Goal: Task Accomplishment & Management: Manage account settings

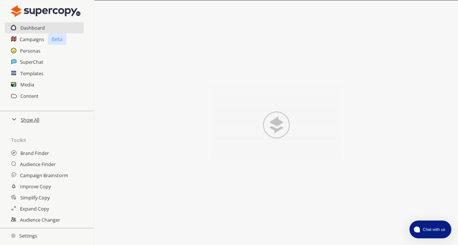
scroll to position [137, 0]
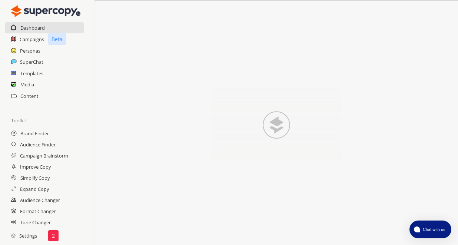
click at [29, 235] on h2 "Settings" at bounding box center [24, 235] width 48 height 15
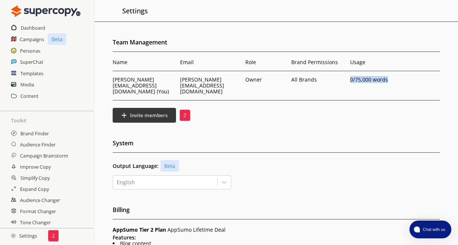
drag, startPoint x: 391, startPoint y: 80, endPoint x: 332, endPoint y: 79, distance: 59.2
click at [332, 79] on tr "[PERSON_NAME][EMAIL_ADDRESS][DOMAIN_NAME] (You) [PERSON_NAME][EMAIL_ADDRESS][DO…" at bounding box center [276, 85] width 327 height 29
click at [332, 79] on td "All Brands" at bounding box center [318, 85] width 59 height 29
click at [152, 112] on b "Invite members" at bounding box center [148, 115] width 39 height 7
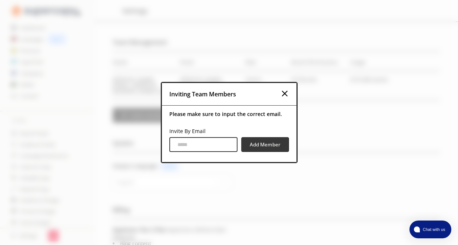
click at [285, 93] on img at bounding box center [284, 93] width 9 height 9
